Goal: Information Seeking & Learning: Learn about a topic

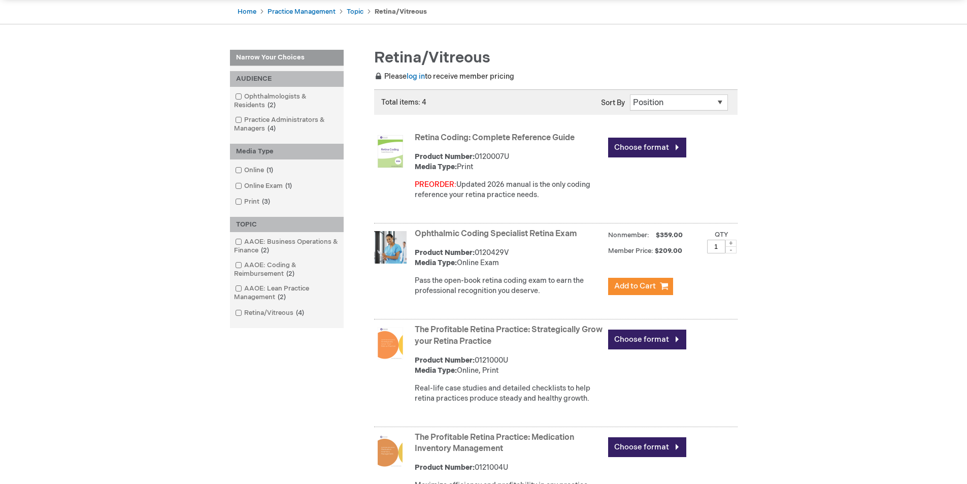
scroll to position [152, 0]
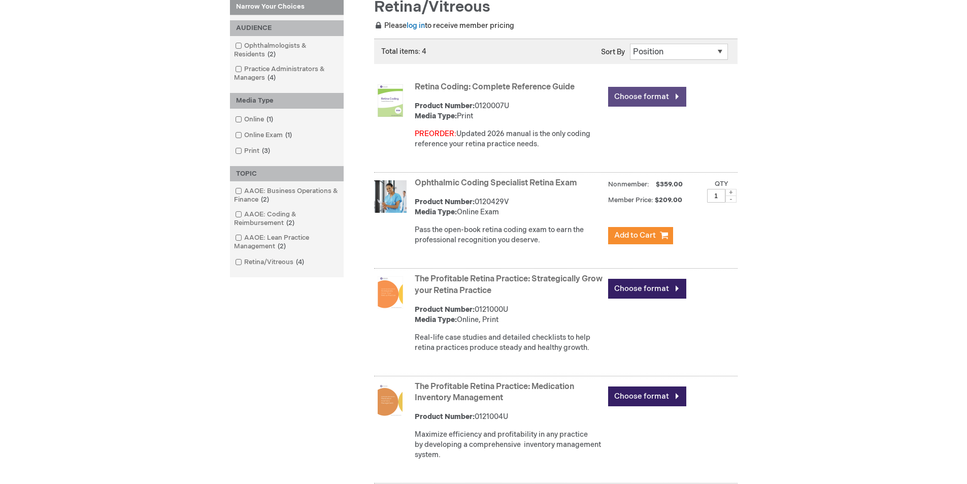
click at [623, 96] on link "Choose format" at bounding box center [647, 97] width 78 height 20
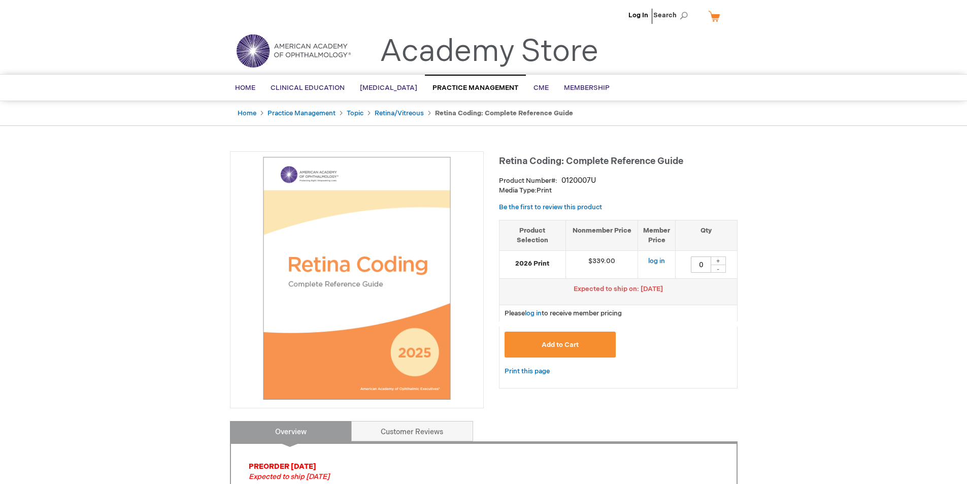
scroll to position [305, 0]
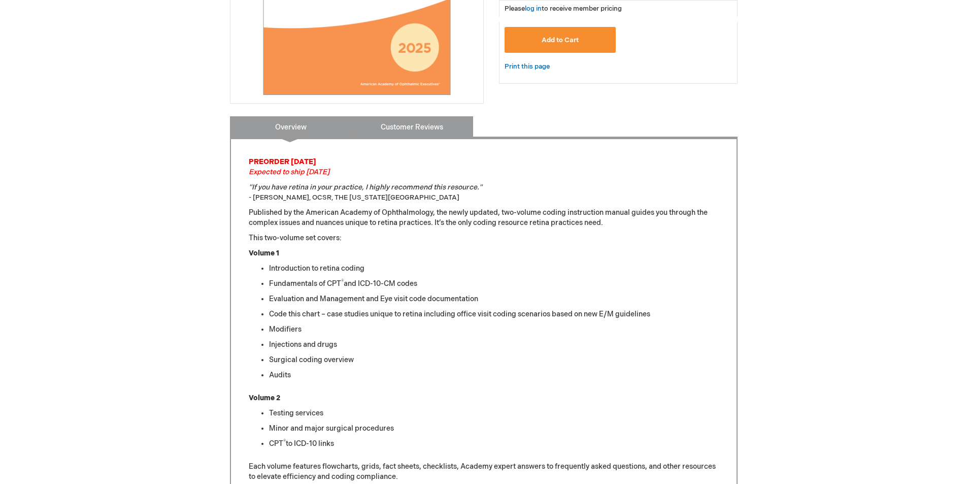
click at [386, 127] on link "Customer Reviews" at bounding box center [412, 126] width 122 height 20
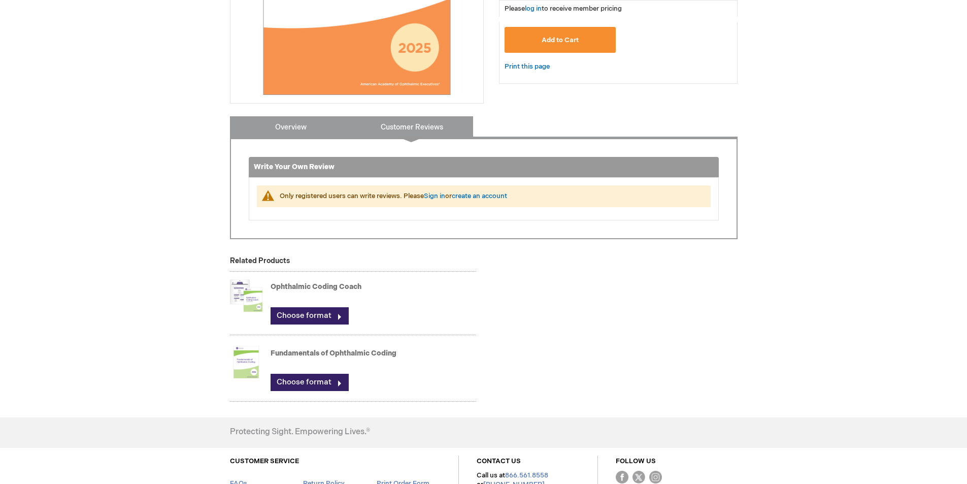
click at [309, 130] on link "Overview" at bounding box center [291, 126] width 122 height 20
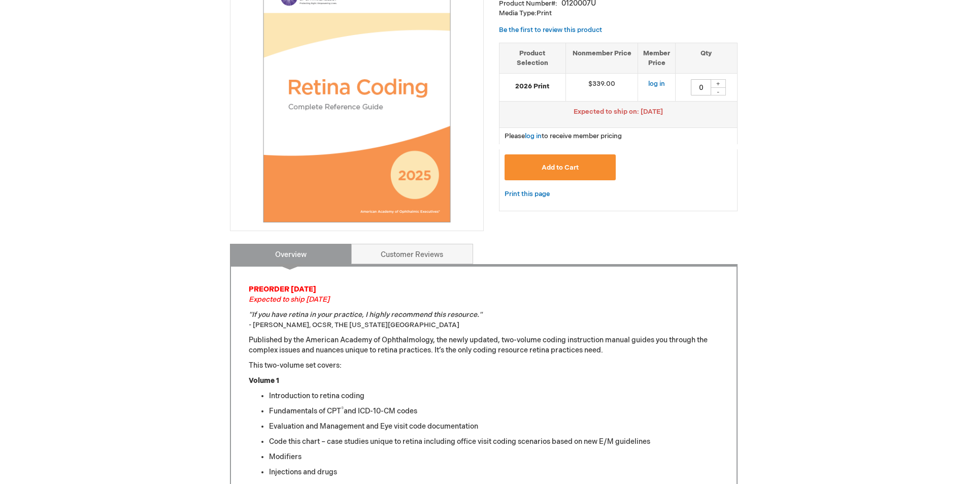
scroll to position [116, 0]
